Goal: Navigation & Orientation: Find specific page/section

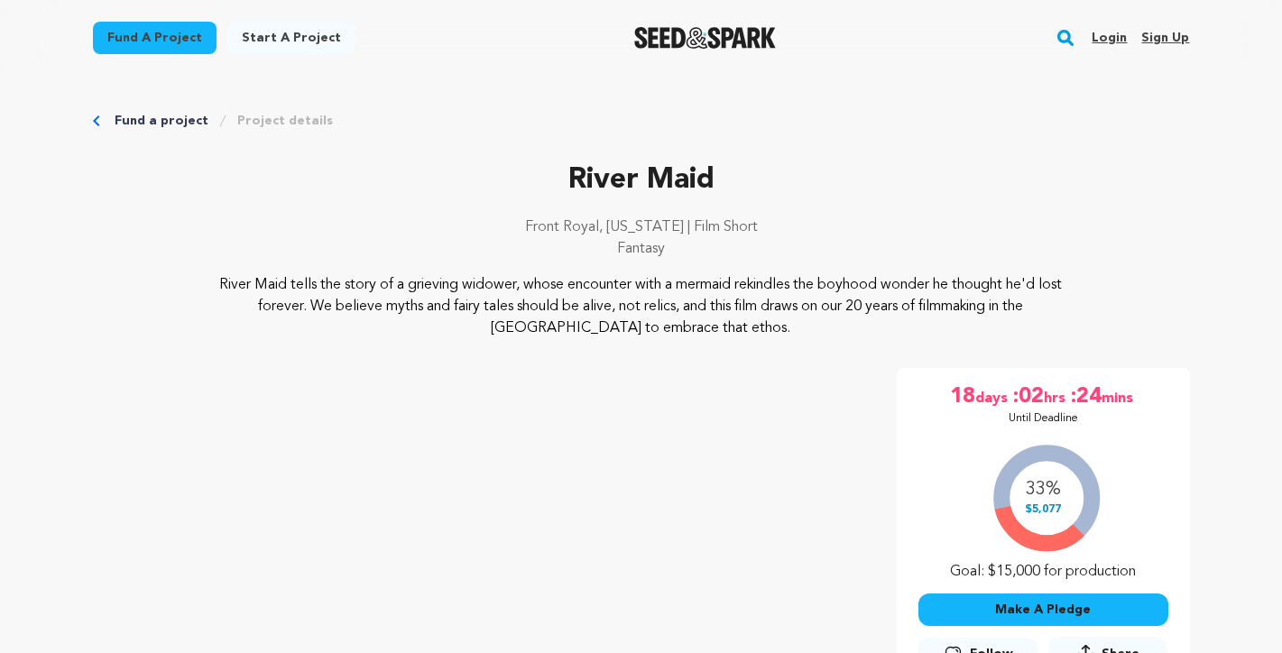
click at [258, 118] on link "Project details" at bounding box center [285, 121] width 96 height 18
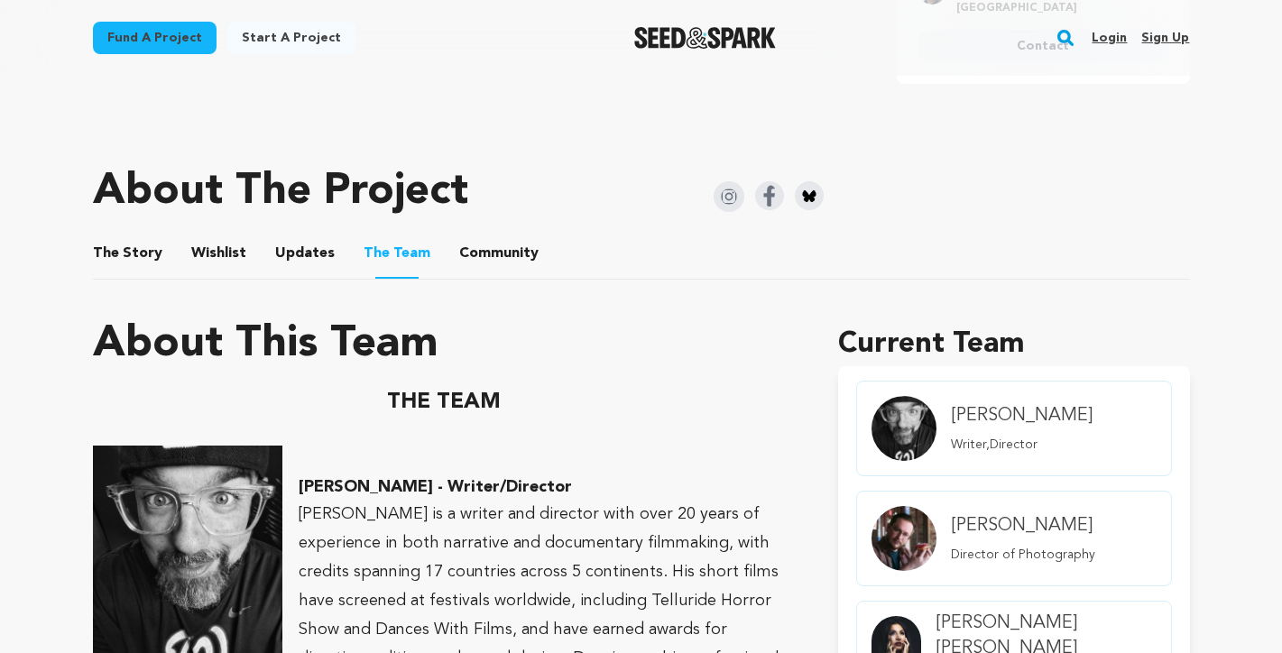
scroll to position [912, 0]
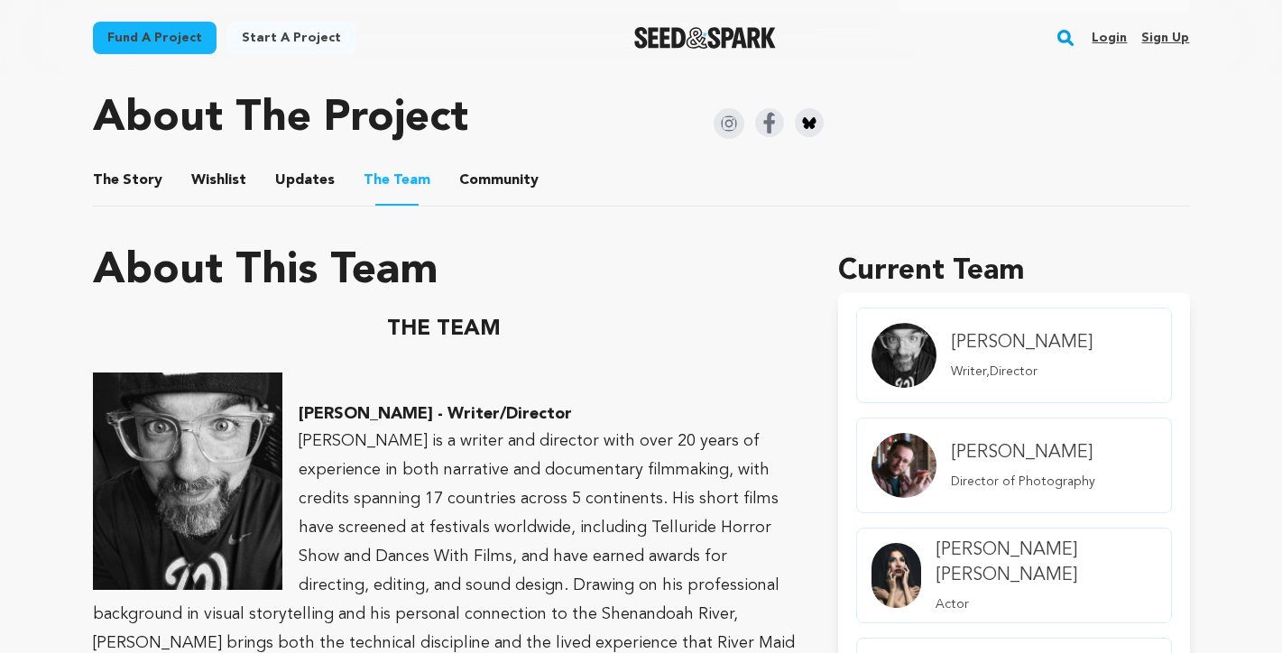
click at [477, 185] on button "Community" at bounding box center [498, 183] width 43 height 43
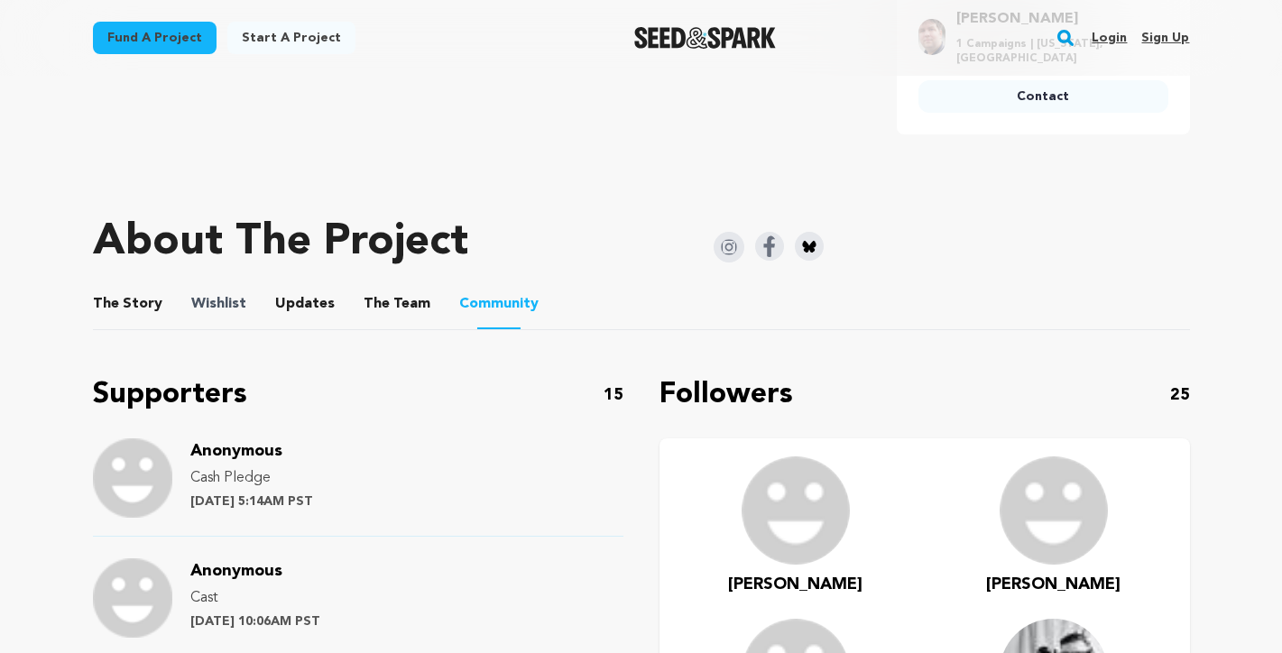
scroll to position [790, 0]
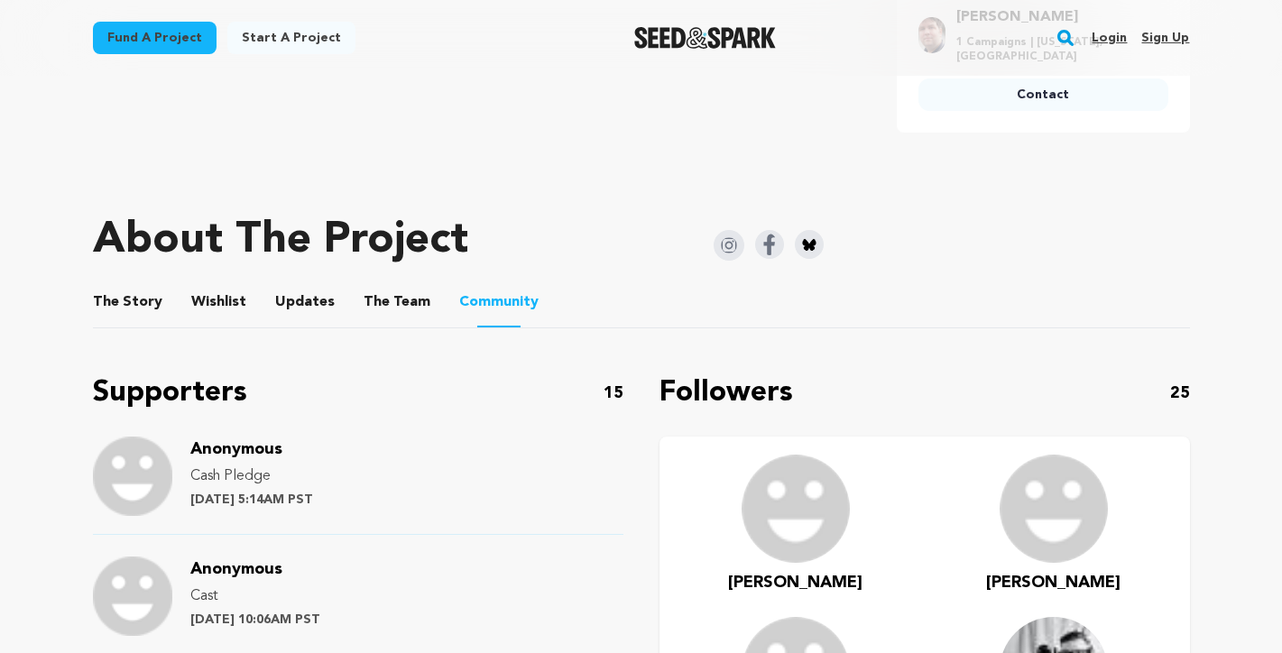
click at [305, 297] on button "Updates" at bounding box center [304, 305] width 43 height 43
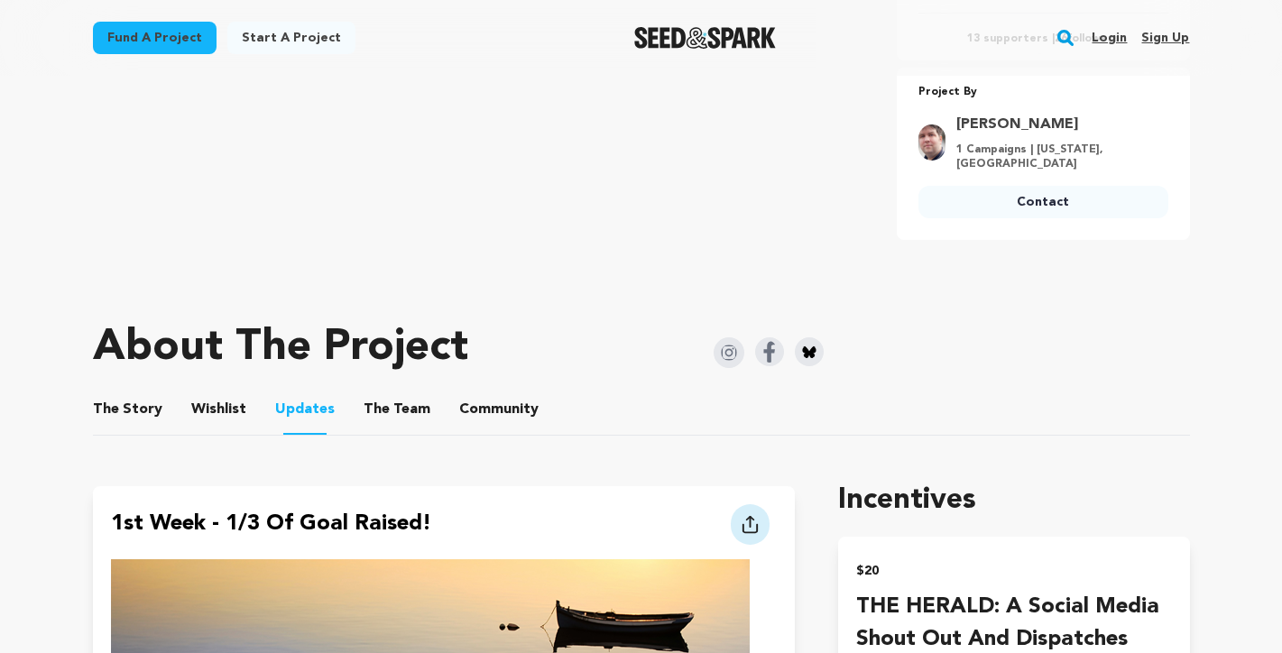
scroll to position [684, 0]
click at [385, 411] on button "The Team" at bounding box center [396, 412] width 43 height 43
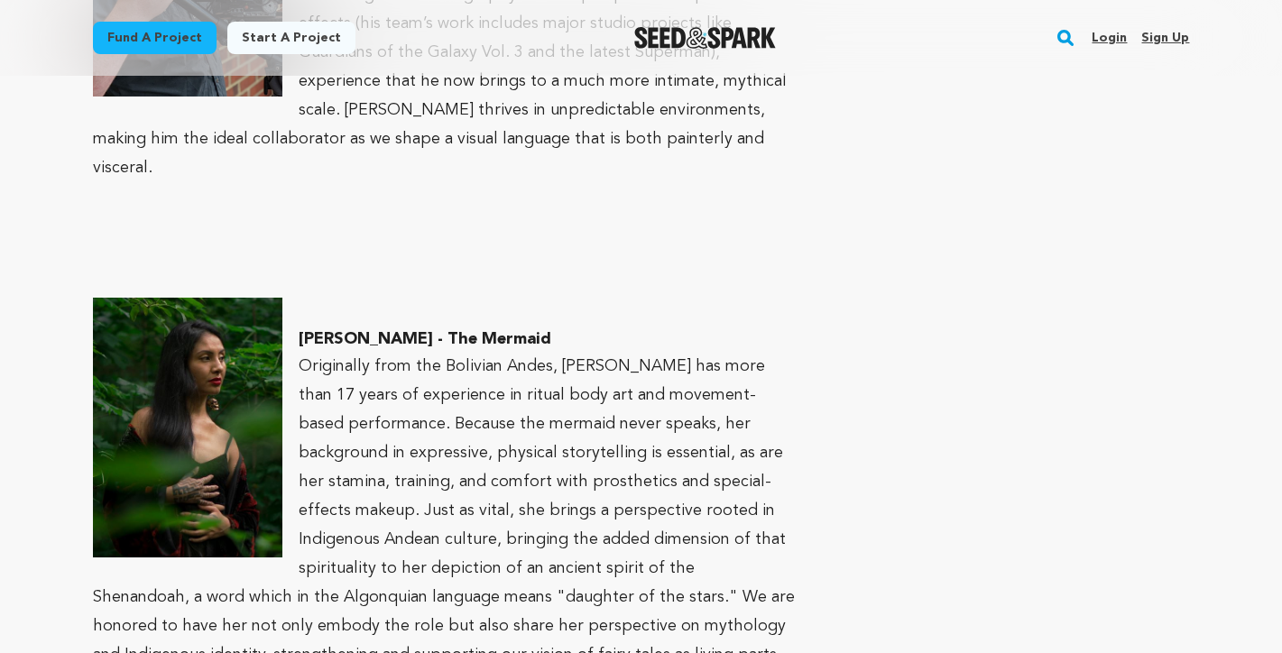
scroll to position [2975, 0]
